Goal: Navigation & Orientation: Find specific page/section

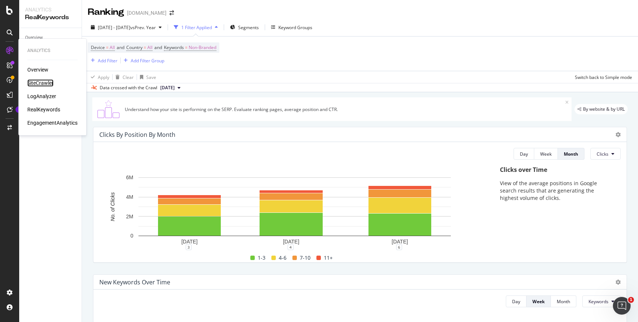
click at [40, 85] on div "SiteCrawler" at bounding box center [40, 82] width 26 height 7
